Goal: Information Seeking & Learning: Understand process/instructions

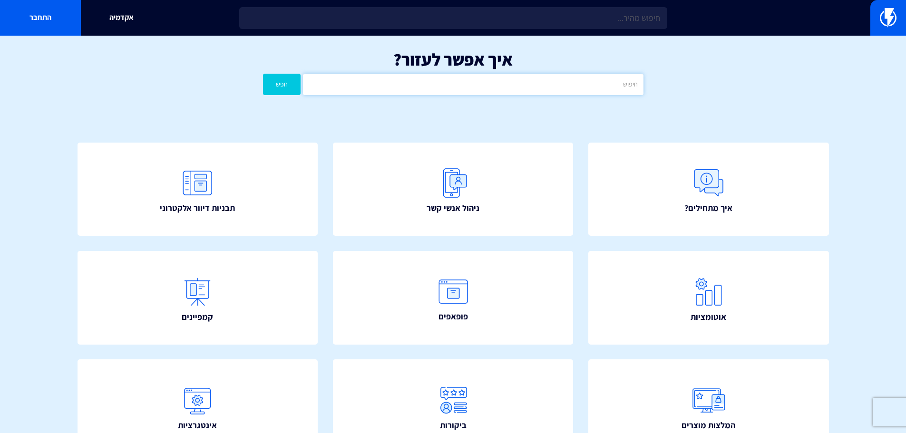
click at [413, 84] on input "text" at bounding box center [473, 84] width 340 height 21
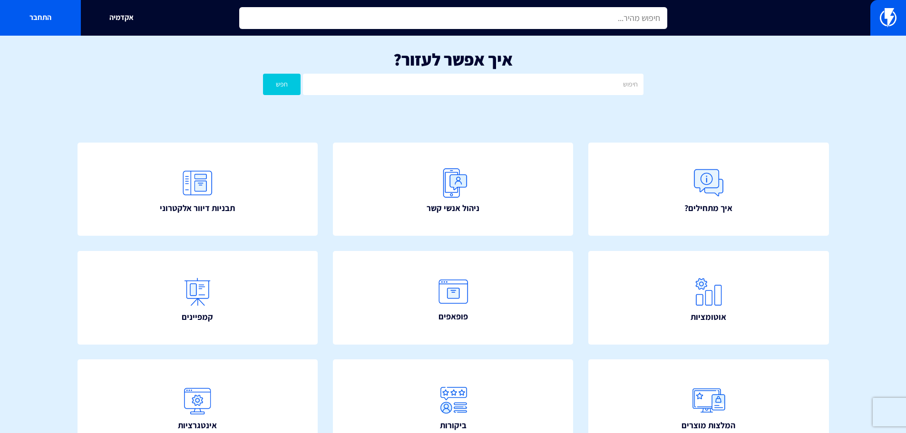
click at [445, 20] on input "text" at bounding box center [453, 18] width 428 height 22
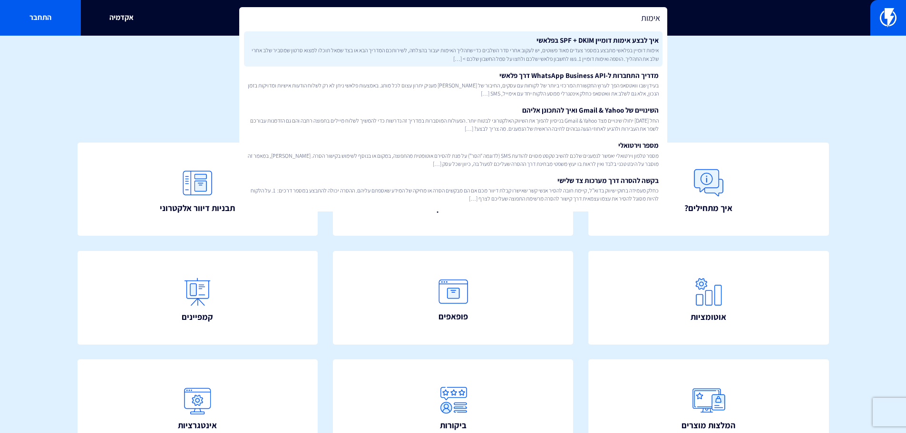
type input "אימות"
click at [459, 38] on link "איך לבצע אימות דומיין SPF + DKIM בפלאשי אימות דומיין בפלאשי מתבצע במספר צעדים מ…" at bounding box center [453, 48] width 419 height 35
